Goal: Information Seeking & Learning: Understand process/instructions

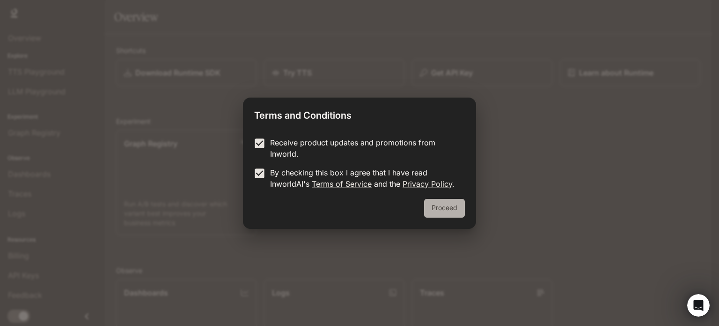
click at [453, 213] on button "Proceed" at bounding box center [444, 208] width 41 height 19
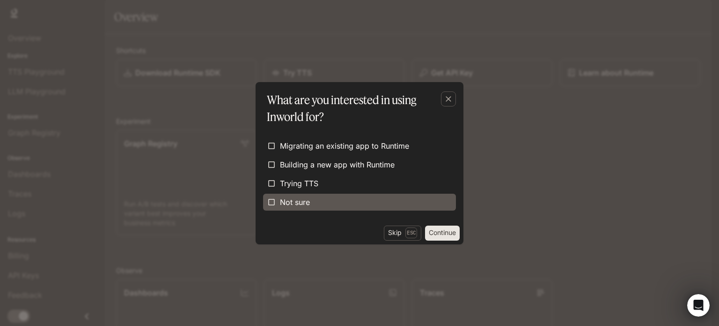
click at [319, 196] on label "Not sure" at bounding box center [359, 201] width 193 height 17
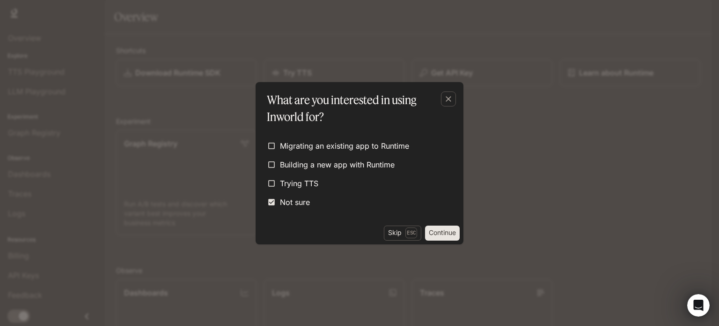
click at [448, 236] on button "Continue" at bounding box center [442, 232] width 35 height 15
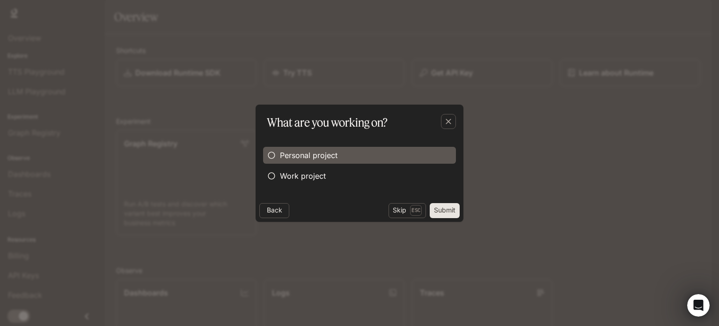
click at [313, 154] on span "Personal project" at bounding box center [309, 154] width 58 height 11
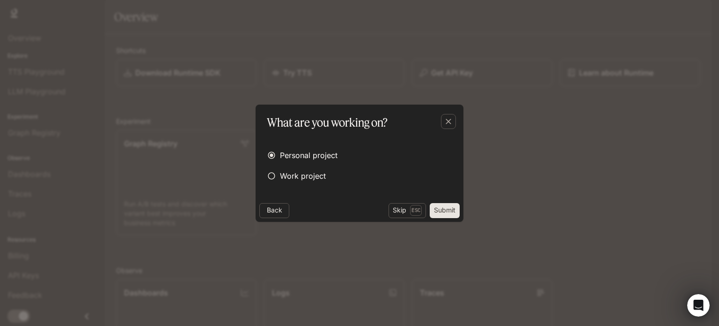
click at [443, 209] on button "Submit" at bounding box center [445, 210] width 30 height 15
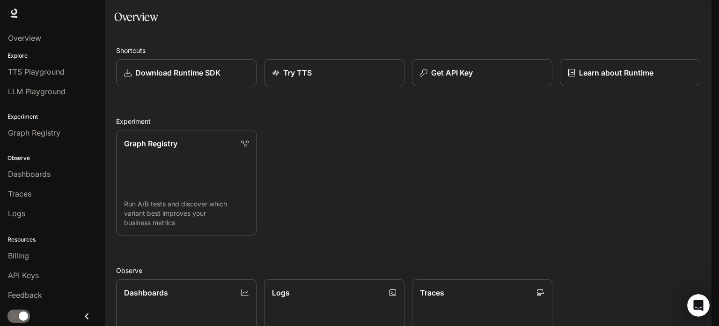
click at [702, 15] on img "button" at bounding box center [698, 13] width 13 height 13
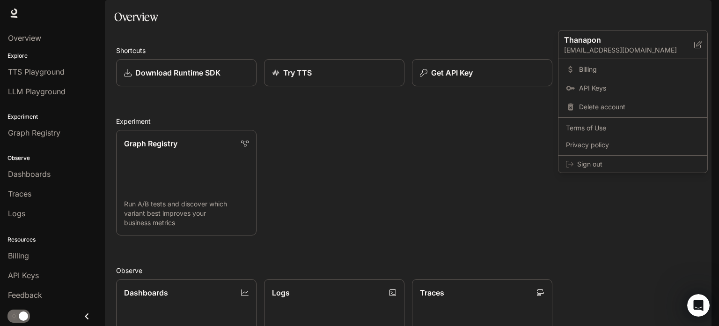
click at [702, 15] on div at bounding box center [359, 163] width 719 height 326
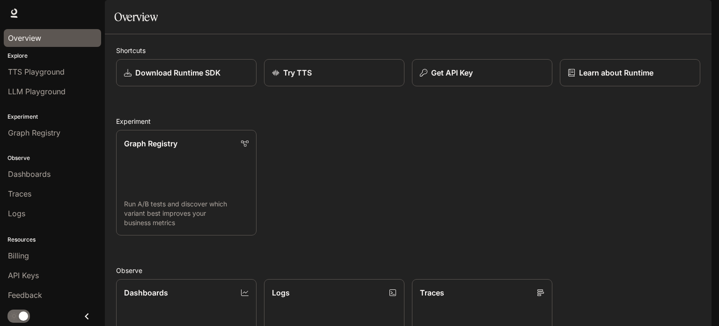
click at [41, 31] on link "Overview" at bounding box center [52, 38] width 97 height 18
click at [14, 11] on icon at bounding box center [13, 12] width 9 height 9
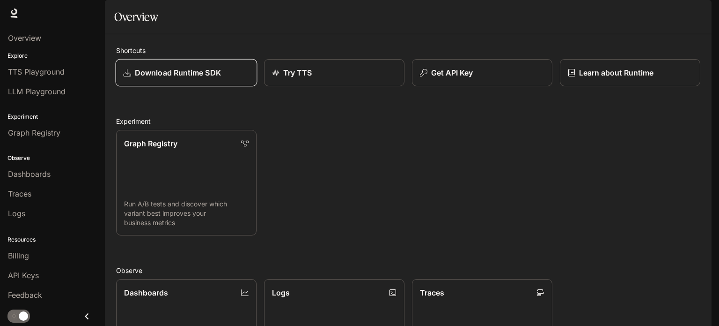
click at [211, 78] on p "Download Runtime SDK" at bounding box center [178, 72] width 86 height 11
click at [708, 15] on div "Runtime Runtime Documentation Documentation" at bounding box center [359, 13] width 719 height 26
click at [703, 15] on img "button" at bounding box center [698, 13] width 13 height 13
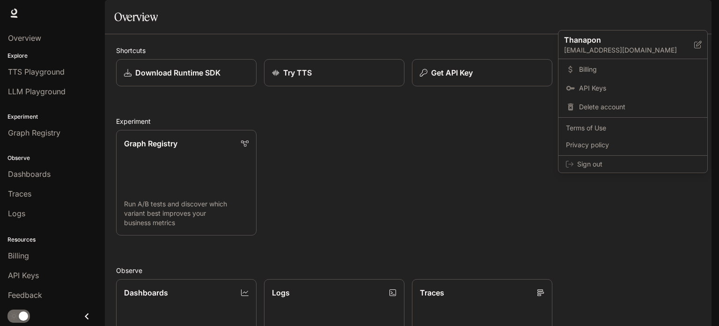
click at [703, 15] on div at bounding box center [359, 163] width 719 height 326
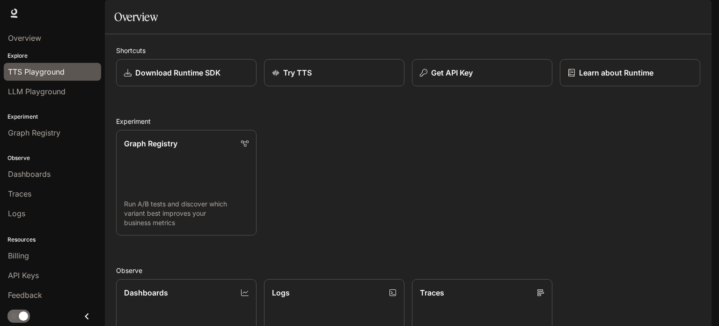
click at [40, 74] on span "TTS Playground" at bounding box center [36, 71] width 57 height 11
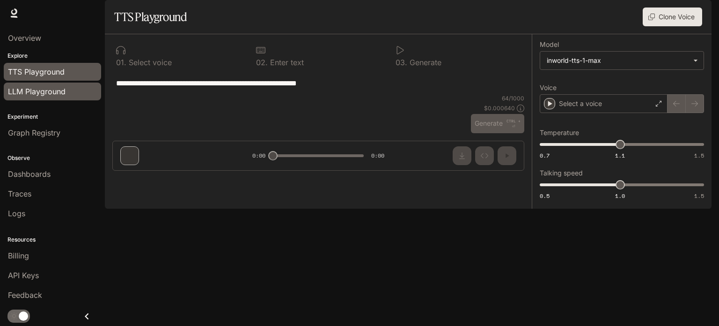
click at [37, 98] on link "LLM Playground" at bounding box center [52, 91] width 97 height 18
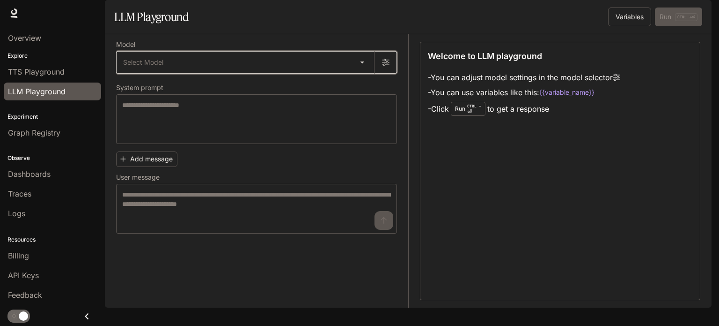
click at [378, 74] on button "button" at bounding box center [385, 62] width 22 height 22
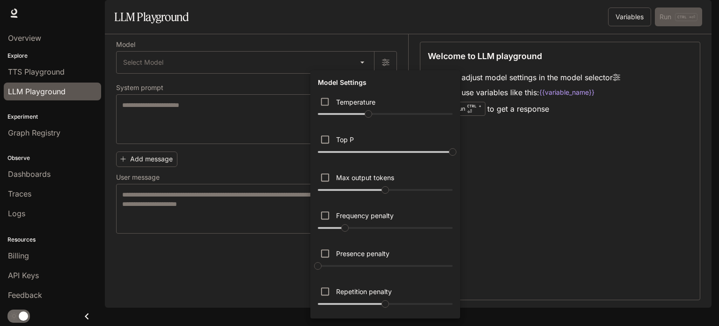
click at [303, 37] on div at bounding box center [359, 163] width 719 height 326
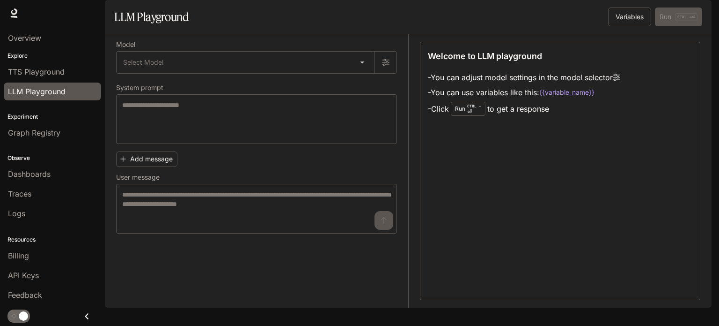
click at [42, 220] on link "Logs" at bounding box center [52, 213] width 97 height 18
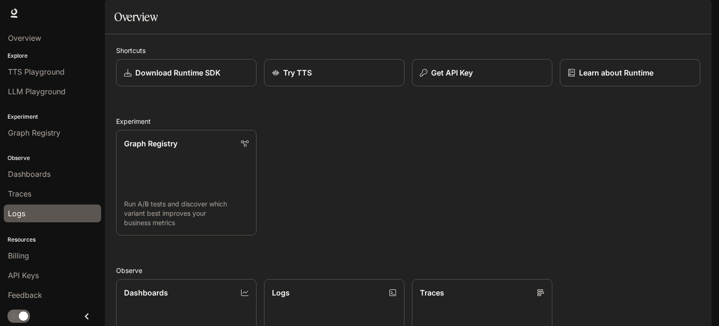
scroll to position [141, 0]
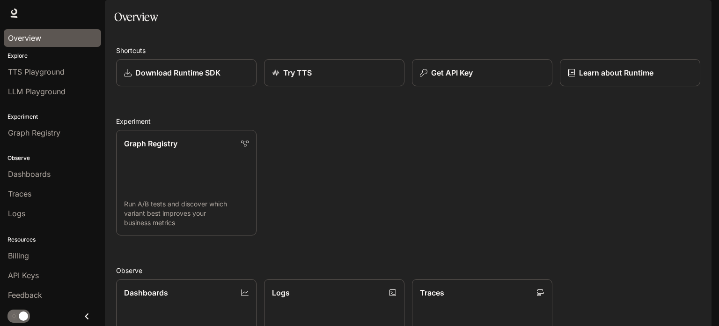
click at [48, 40] on div "Overview" at bounding box center [52, 37] width 89 height 11
click at [660, 12] on span "Documentation" at bounding box center [655, 13] width 46 height 12
